Goal: Information Seeking & Learning: Find specific fact

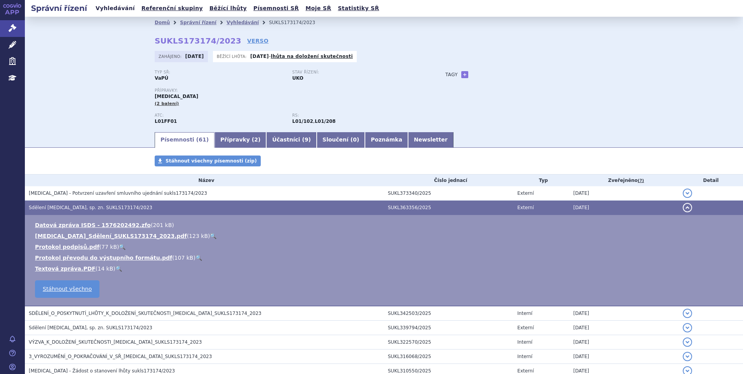
click at [103, 8] on link "Vyhledávání" at bounding box center [115, 8] width 44 height 10
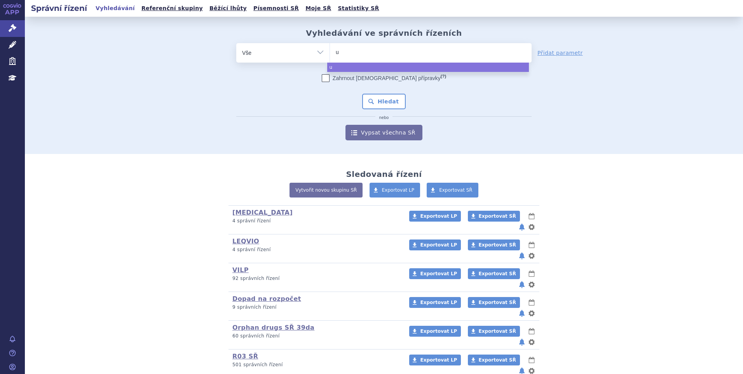
type input "ul"
type input "ulto"
type input "ultomi"
type input "ultomiris"
select select "ultomiris"
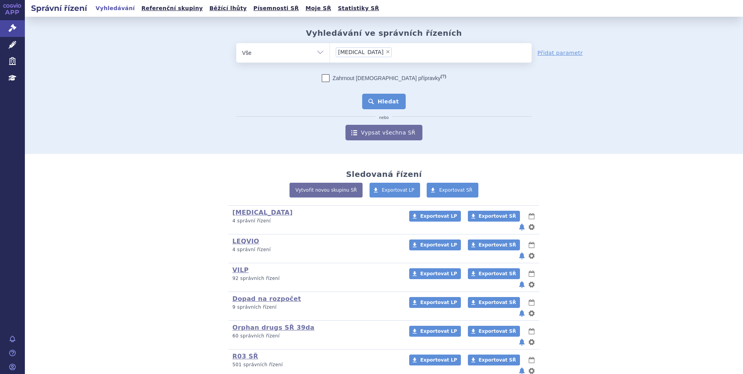
click at [389, 99] on button "Hledat" at bounding box center [384, 102] width 44 height 16
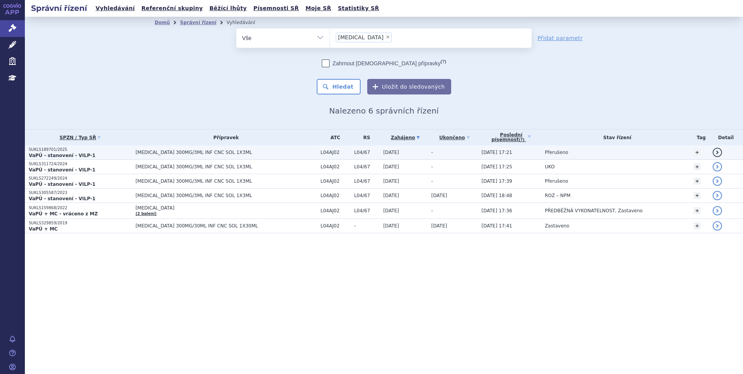
click at [77, 157] on strong "VaPÚ - stanovení - VILP-1" at bounding box center [62, 155] width 67 height 5
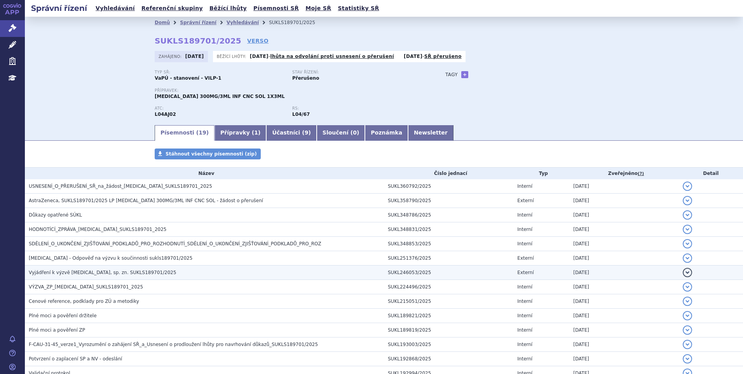
click at [75, 277] on td "Vyjádření k výzvě ULTOMIRIS, sp. zn. SUKLS189701/2025" at bounding box center [204, 272] width 359 height 14
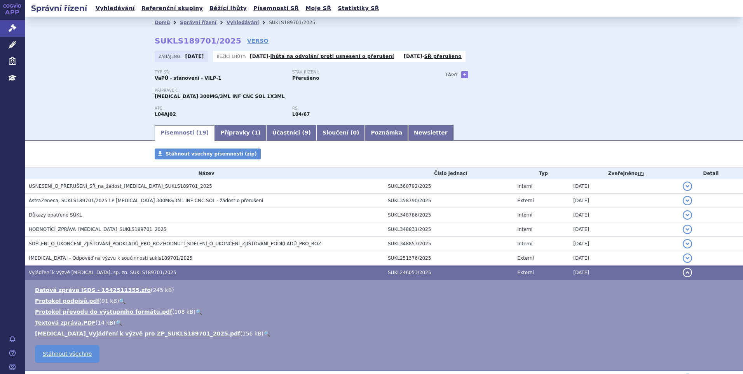
click at [263, 332] on link "🔍" at bounding box center [266, 333] width 7 height 6
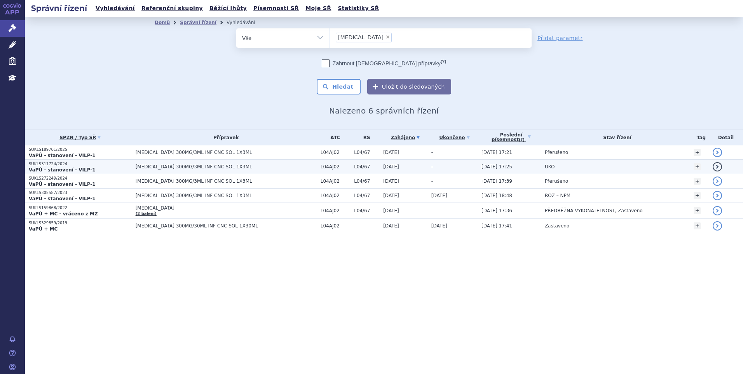
click at [147, 168] on span "[MEDICAL_DATA] 300MG/3ML INF CNC SOL 1X3ML" at bounding box center [226, 166] width 181 height 5
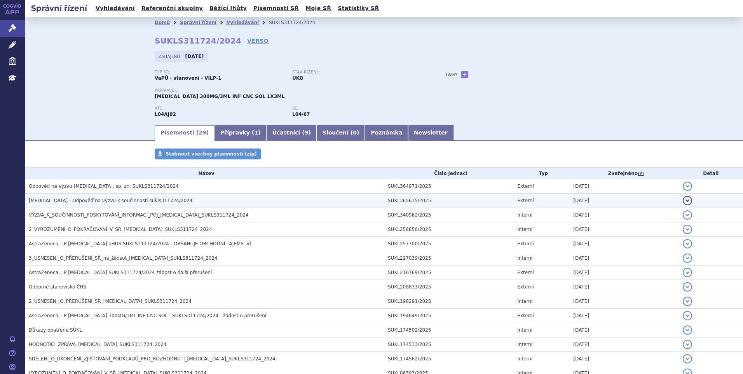
click at [141, 202] on span "ULTOMIRIS - Odpověď na výzvu k součinnosti sukls311724/2024" at bounding box center [111, 200] width 164 height 5
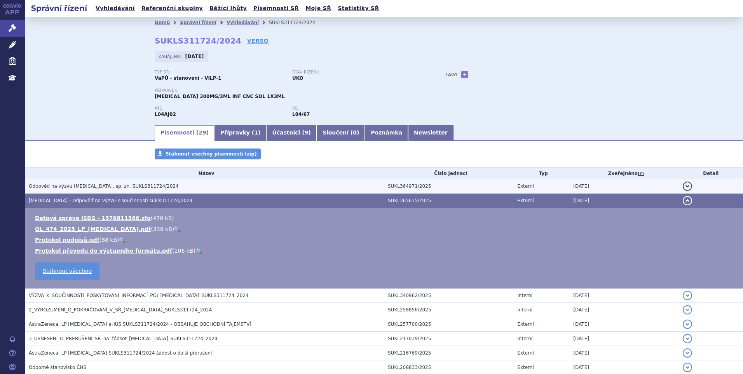
click at [142, 185] on span "Odpověď na výzvu ULTOMIRIS, sp. zn. SUKLS311724/2024" at bounding box center [104, 185] width 150 height 5
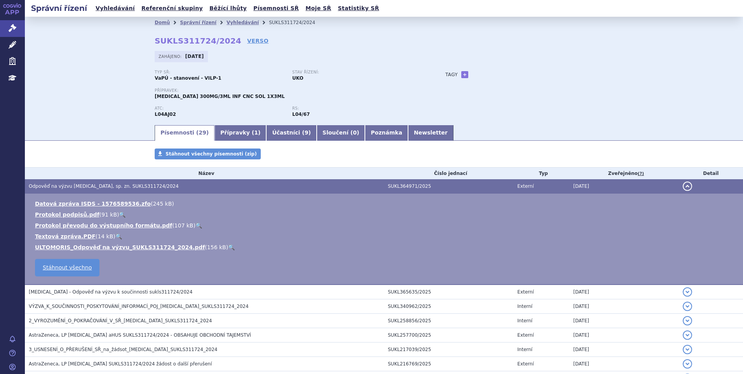
click at [142, 185] on span "Odpověď na výzvu ULTOMIRIS, sp. zn. SUKLS311724/2024" at bounding box center [104, 185] width 150 height 5
